Goal: Navigation & Orientation: Find specific page/section

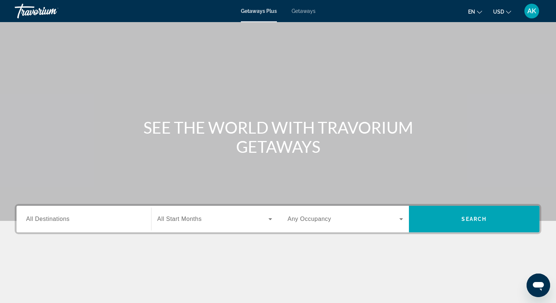
click at [532, 7] on span "AK" at bounding box center [531, 10] width 9 height 7
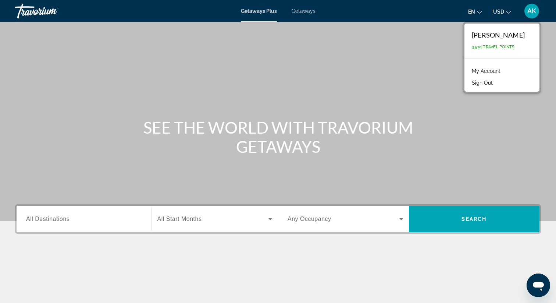
click at [492, 71] on link "My Account" at bounding box center [486, 71] width 36 height 10
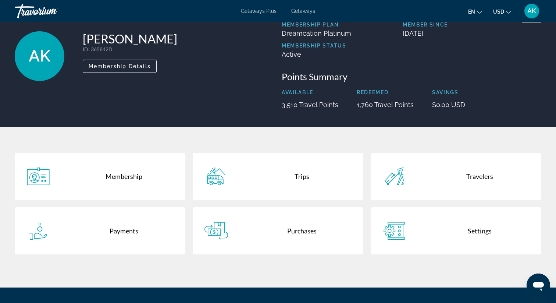
scroll to position [46, 0]
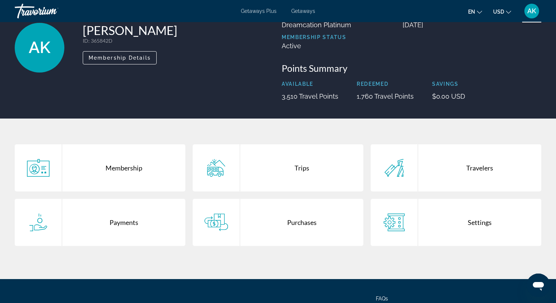
click at [273, 217] on div "Purchases" at bounding box center [301, 222] width 123 height 47
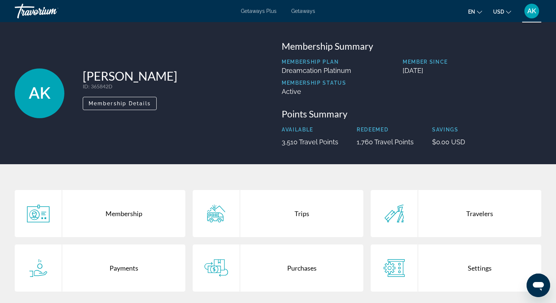
click at [287, 211] on div "Trips" at bounding box center [301, 213] width 123 height 47
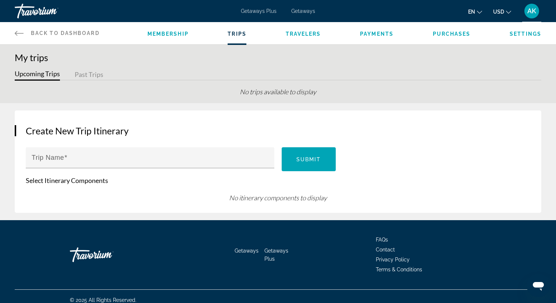
click at [67, 32] on span "Back to Dashboard" at bounding box center [65, 33] width 69 height 6
